Goal: Information Seeking & Learning: Learn about a topic

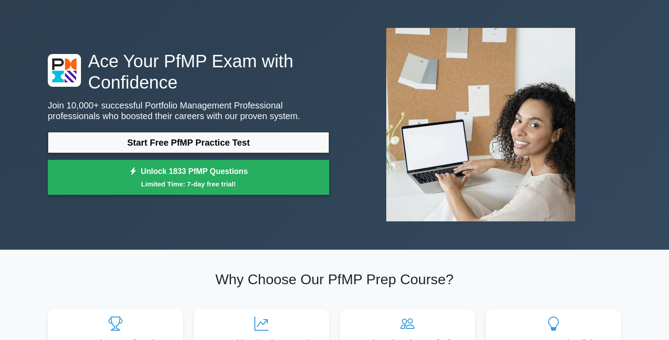
scroll to position [32, 0]
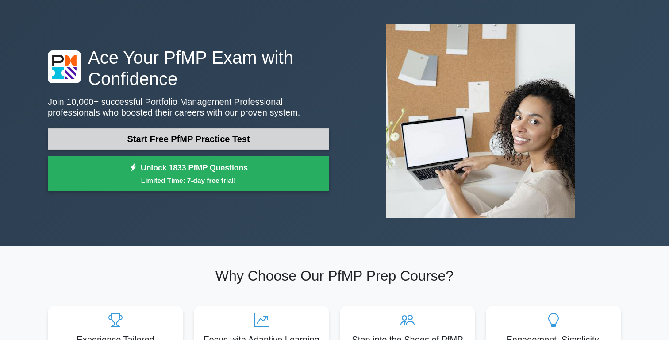
click at [203, 138] on link "Start Free PfMP Practice Test" at bounding box center [188, 138] width 281 height 21
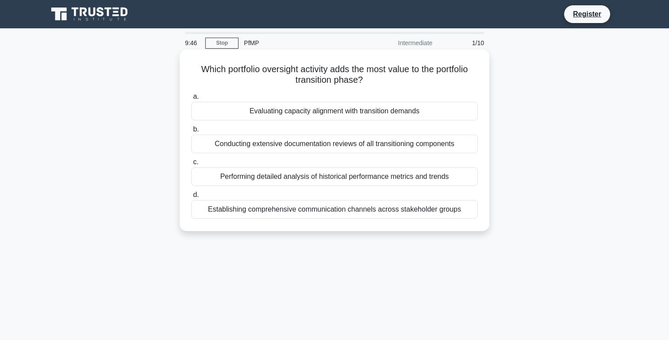
click at [303, 180] on div "Performing detailed analysis of historical performance metrics and trends" at bounding box center [334, 176] width 287 height 19
click at [191, 165] on input "c. Performing detailed analysis of historical performance metrics and trends" at bounding box center [191, 162] width 0 height 6
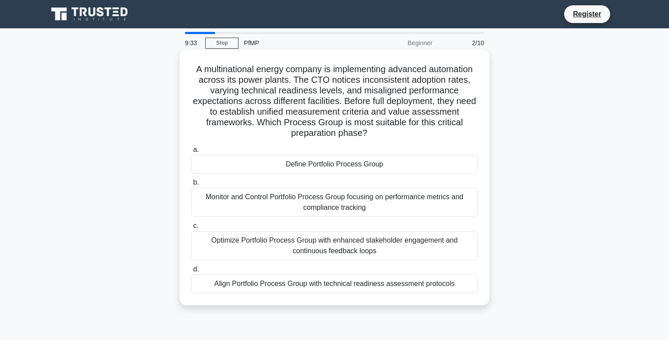
click at [337, 242] on div "Optimize Portfolio Process Group with enhanced stakeholder engagement and conti…" at bounding box center [334, 245] width 287 height 29
click at [191, 229] on input "c. Optimize Portfolio Process Group with enhanced stakeholder engagement and co…" at bounding box center [191, 226] width 0 height 6
